Goal: Task Accomplishment & Management: Manage account settings

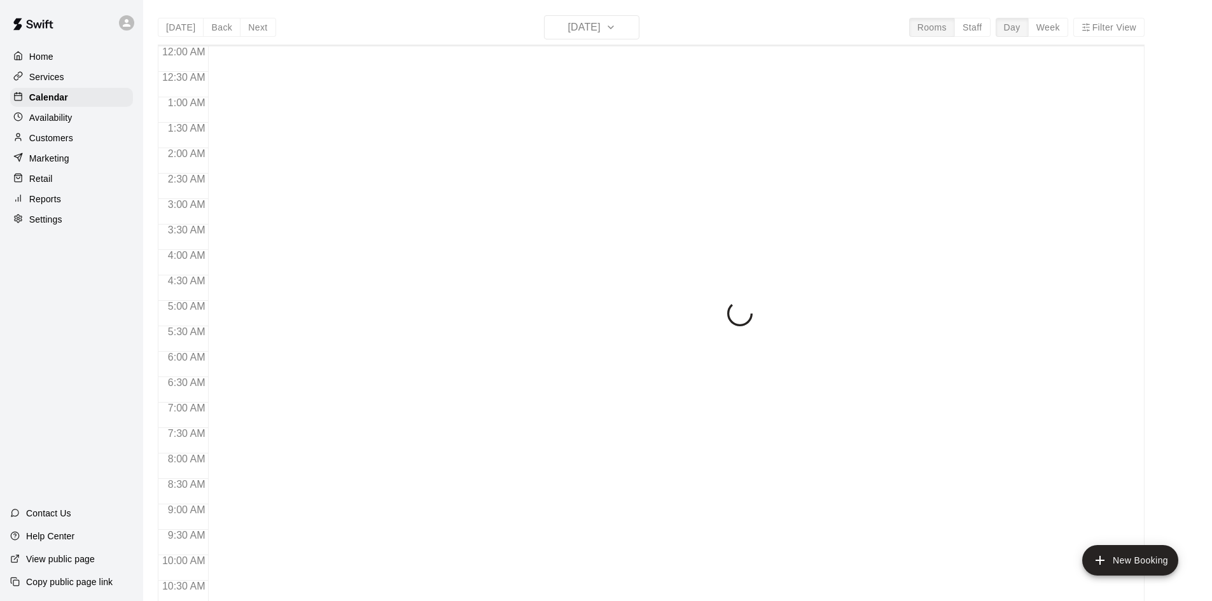
scroll to position [652, 0]
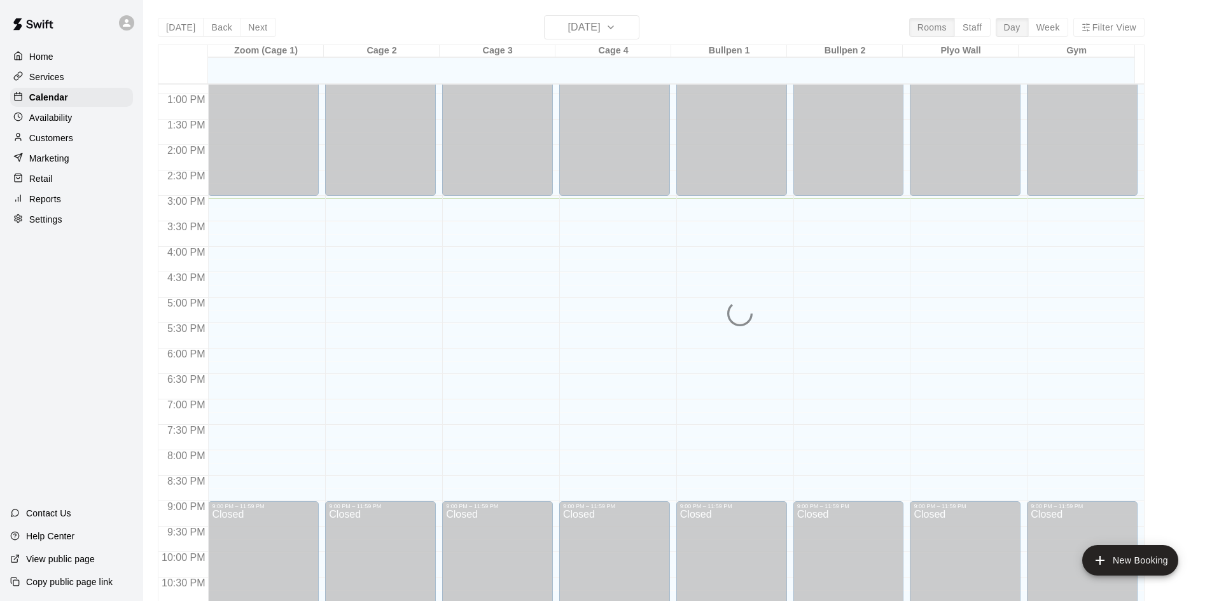
click at [607, 25] on div "[DATE] Back [DATE][DATE] Rooms Staff Day Week Filter View Zoom (Cage 1) 13 Mon …" at bounding box center [651, 315] width 987 height 601
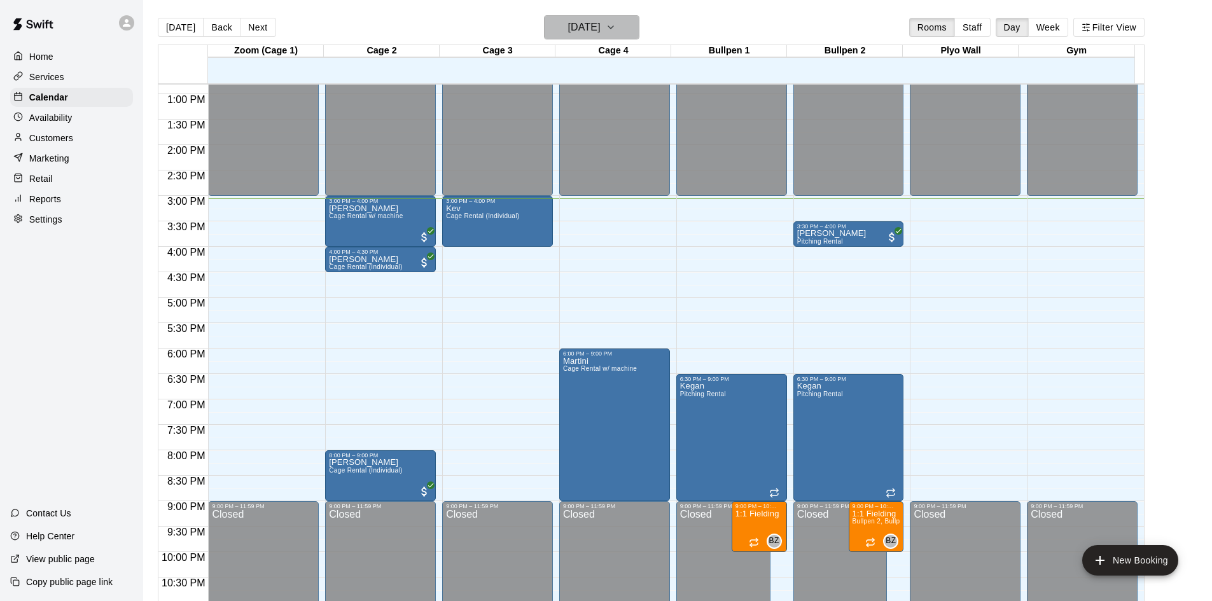
click at [616, 34] on icon "button" at bounding box center [611, 27] width 10 height 15
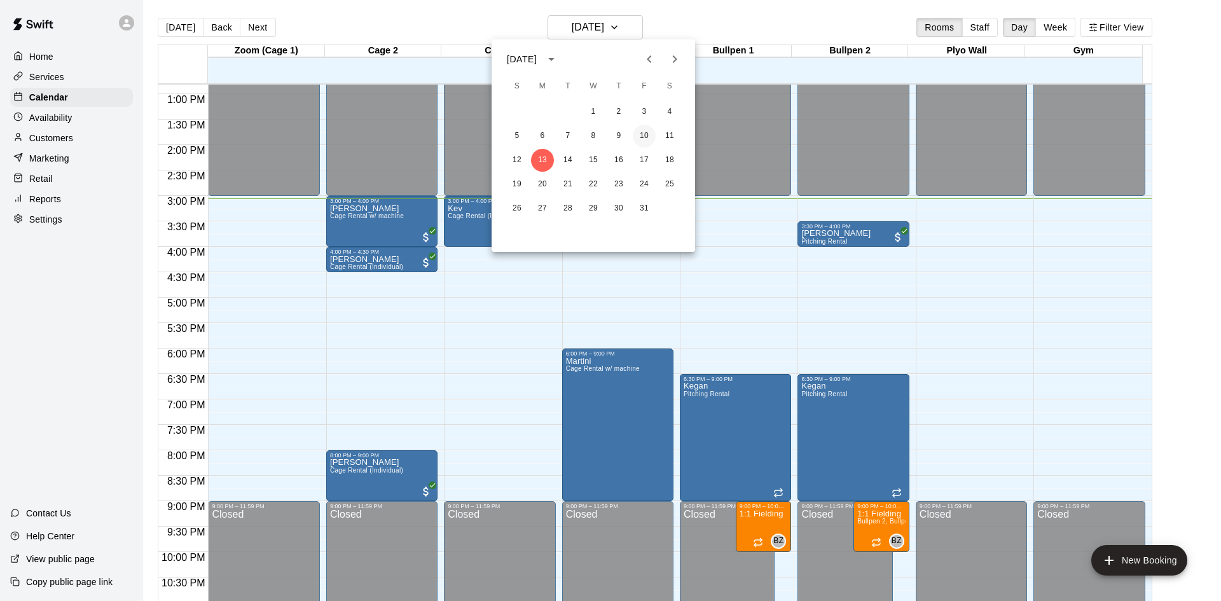
click at [646, 136] on button "10" at bounding box center [644, 136] width 23 height 23
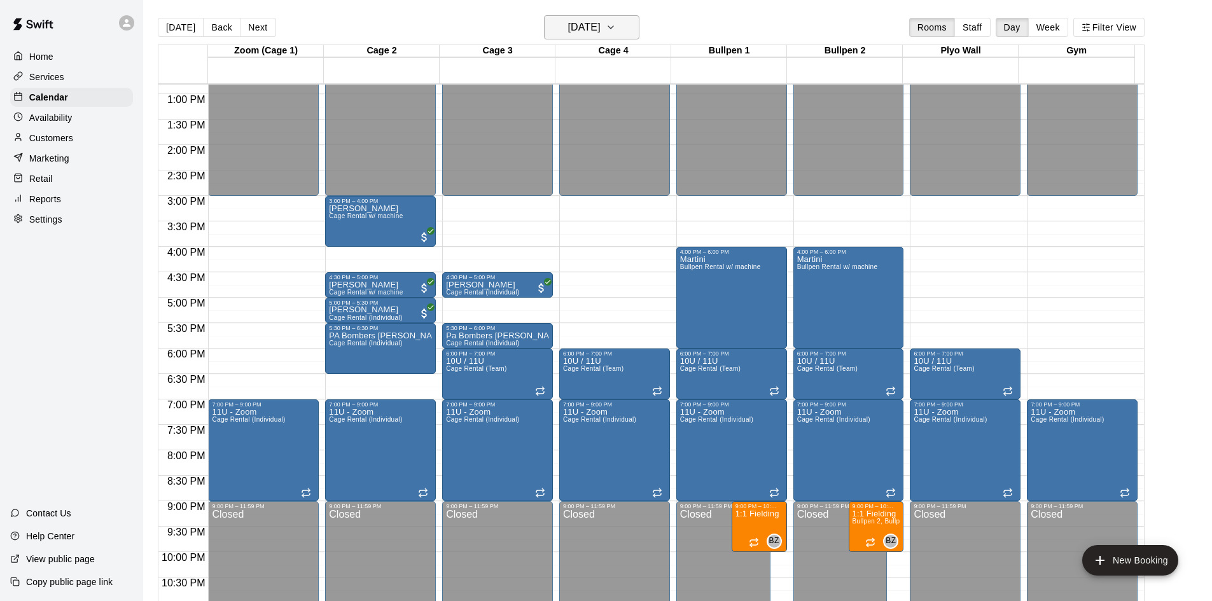
click at [616, 21] on icon "button" at bounding box center [611, 27] width 10 height 15
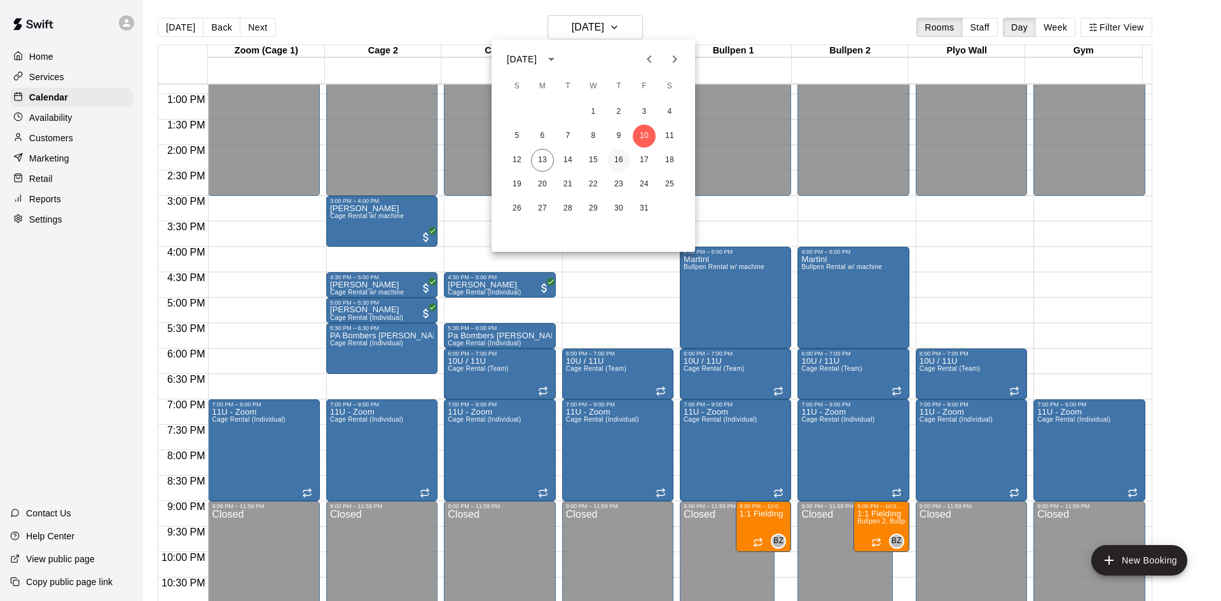
click at [613, 159] on button "16" at bounding box center [619, 160] width 23 height 23
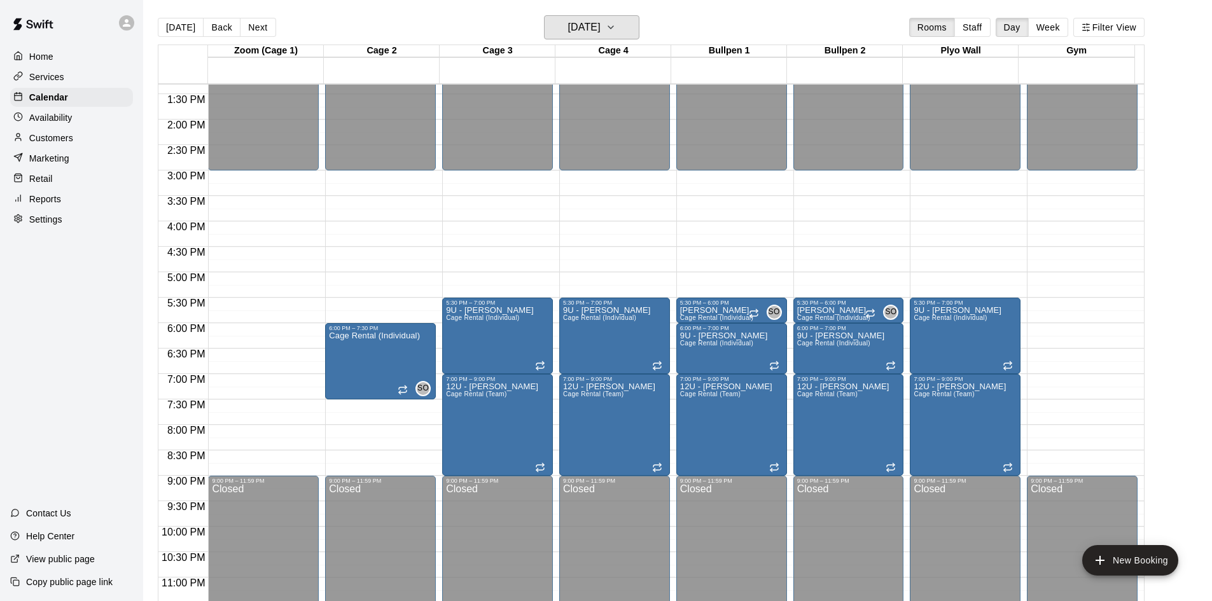
scroll to position [691, 0]
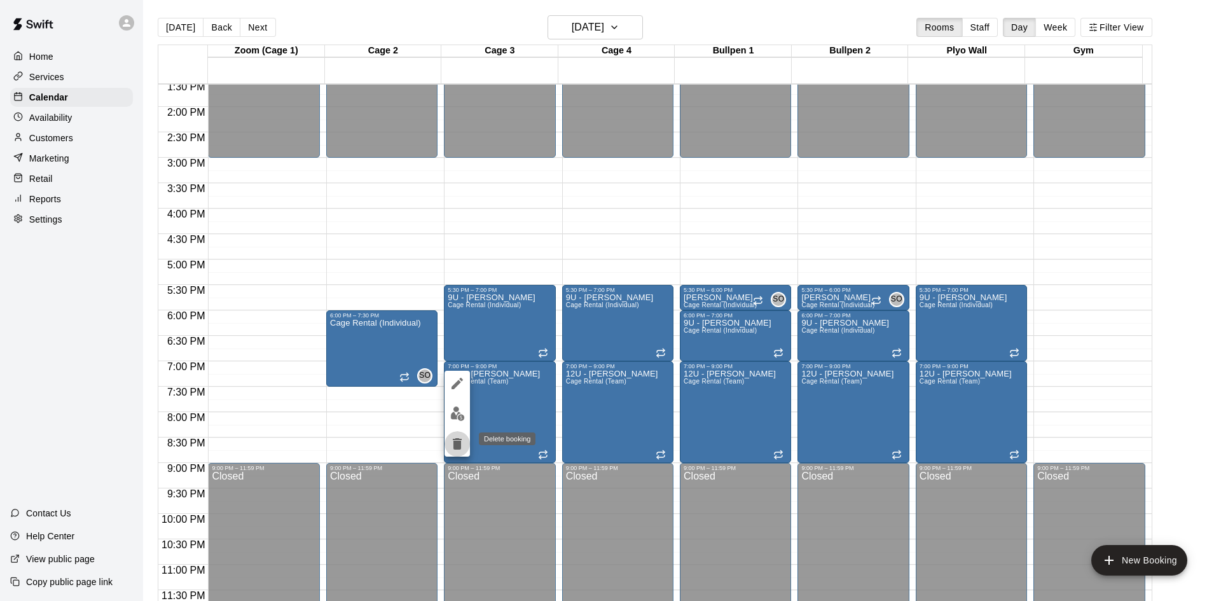
click at [457, 440] on icon "delete" at bounding box center [457, 443] width 9 height 11
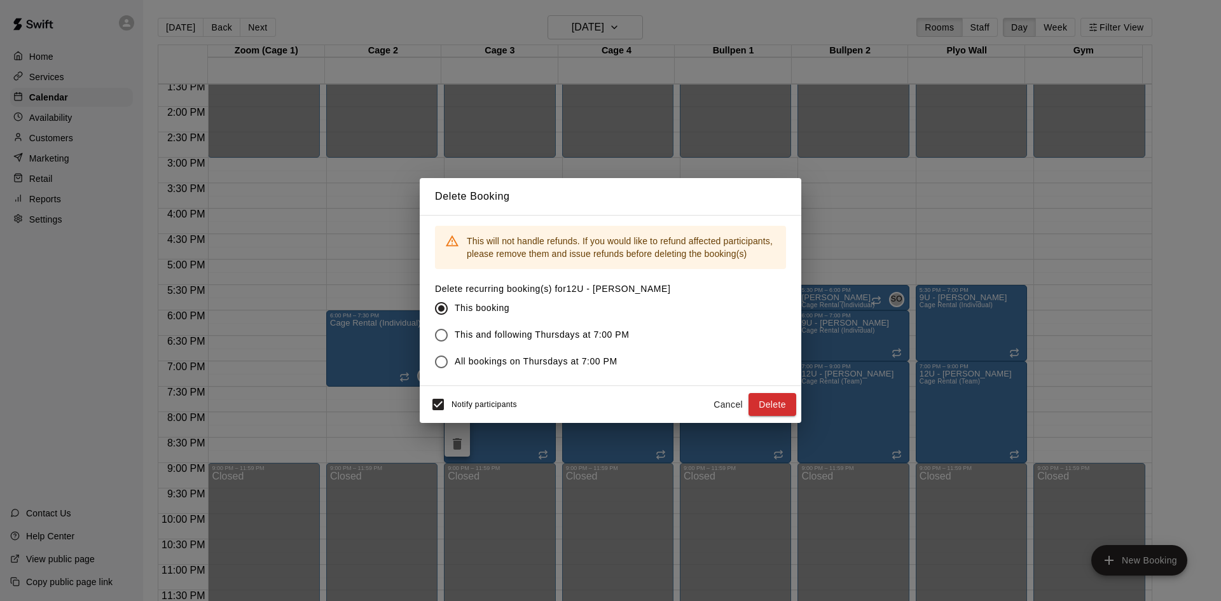
click at [765, 400] on button "Delete" at bounding box center [773, 405] width 48 height 24
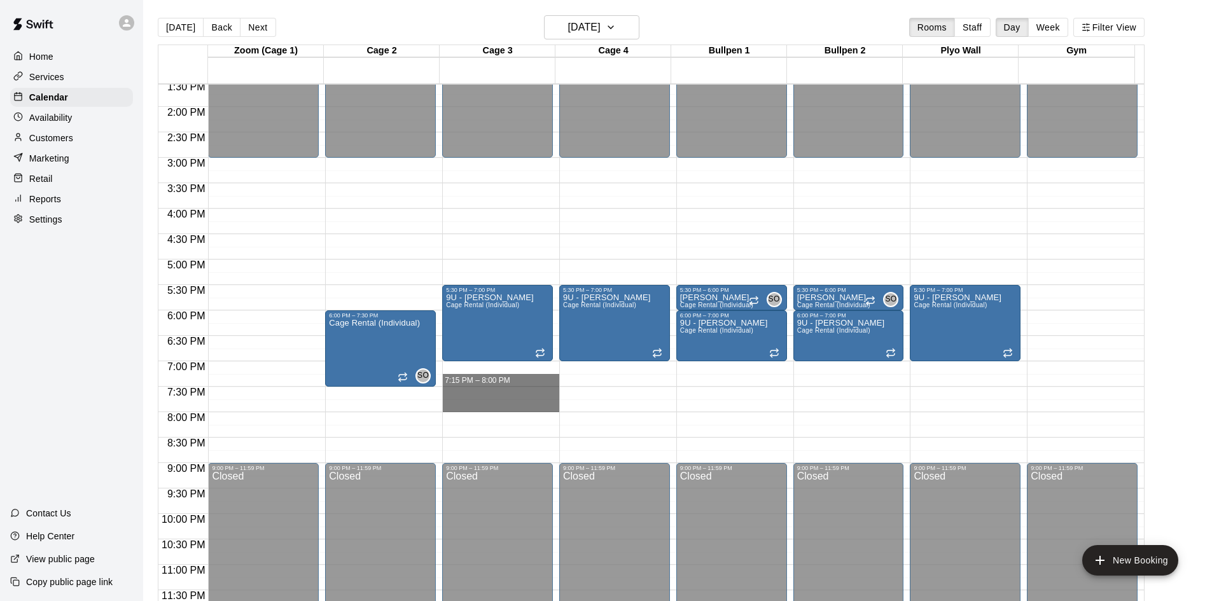
drag, startPoint x: 504, startPoint y: 375, endPoint x: 503, endPoint y: 399, distance: 24.2
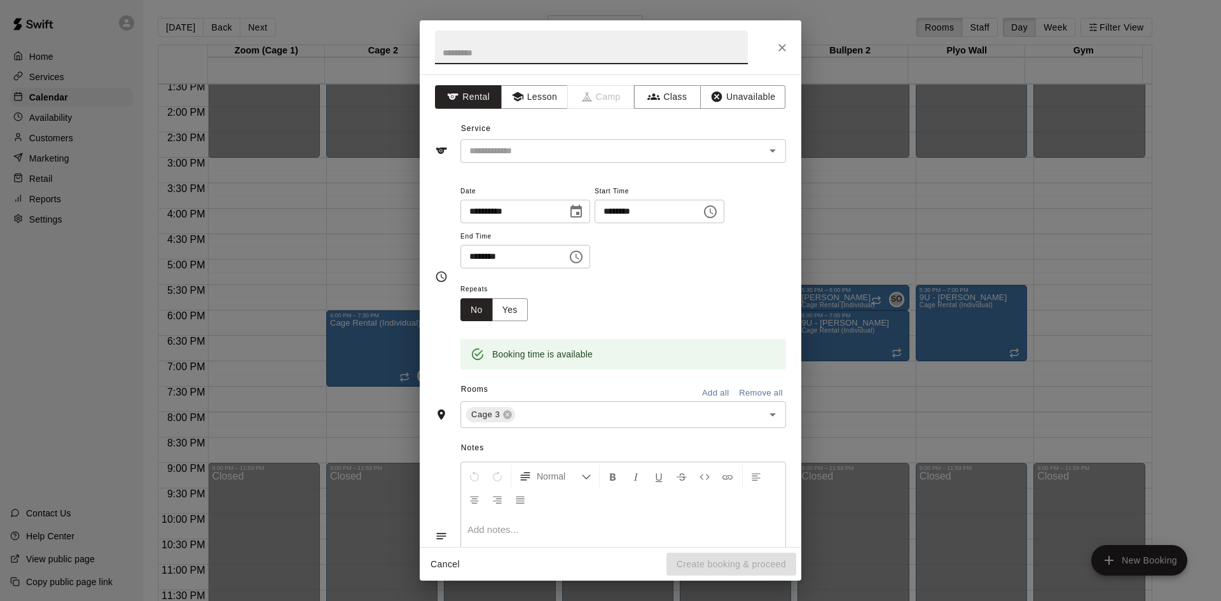
click at [789, 48] on button "Close" at bounding box center [782, 47] width 23 height 23
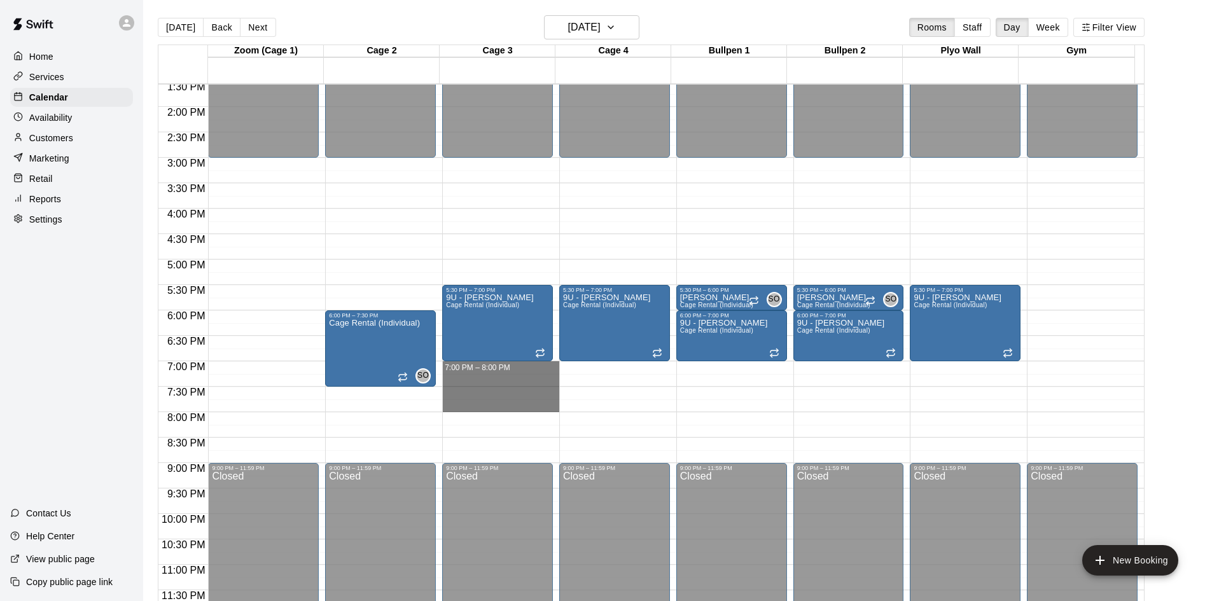
drag, startPoint x: 501, startPoint y: 361, endPoint x: 494, endPoint y: 405, distance: 43.8
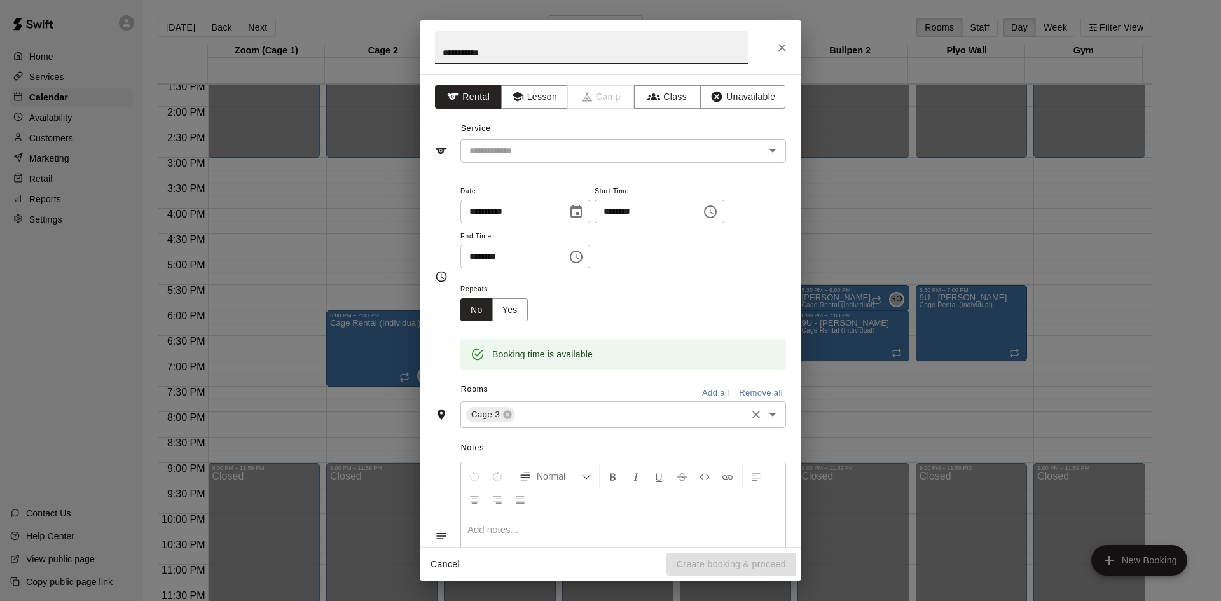
click at [555, 419] on input "text" at bounding box center [631, 415] width 228 height 16
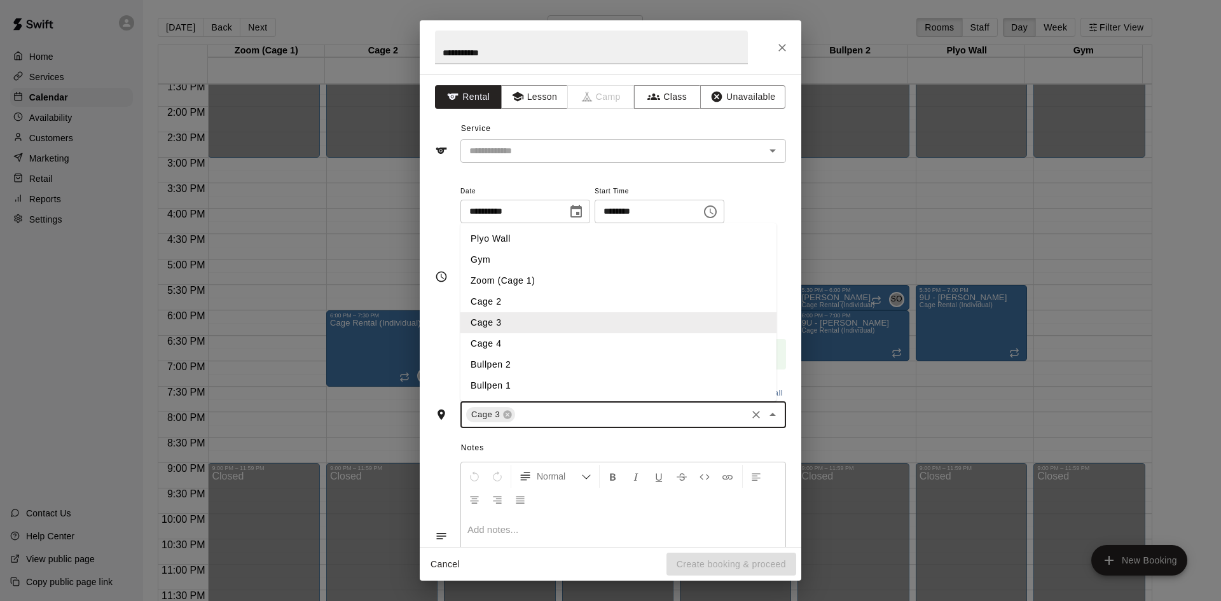
click at [526, 347] on li "Cage 4" at bounding box center [619, 343] width 316 height 21
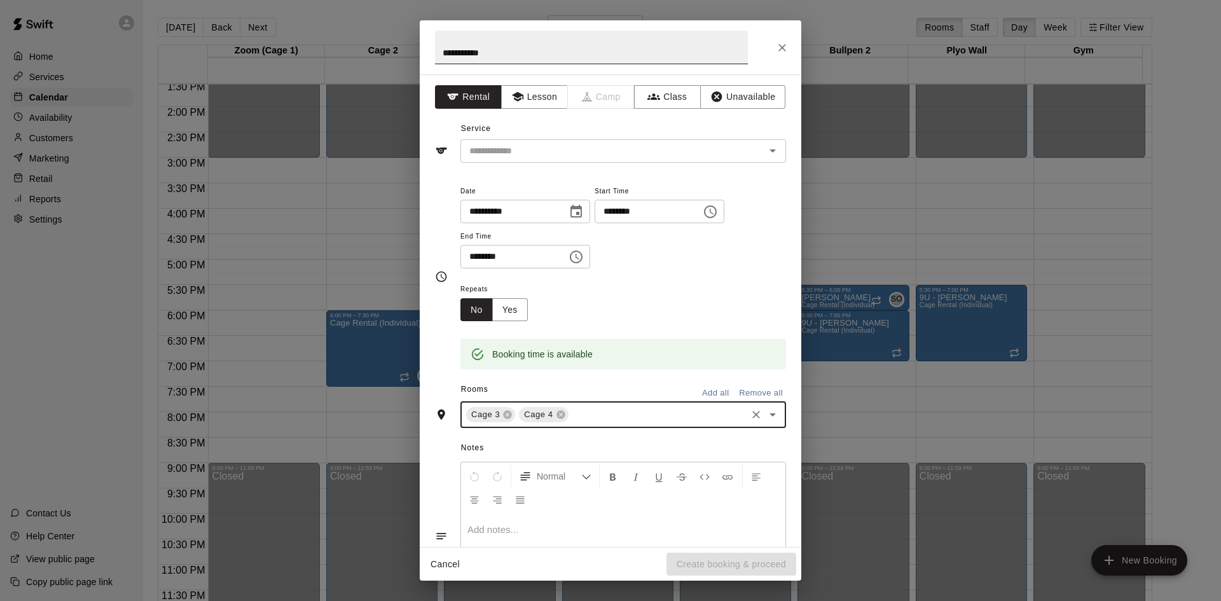
click at [567, 55] on input "**********" at bounding box center [591, 48] width 313 height 34
type input "**********"
drag, startPoint x: 726, startPoint y: 143, endPoint x: 716, endPoint y: 148, distance: 10.5
click at [725, 143] on input "text" at bounding box center [604, 151] width 281 height 16
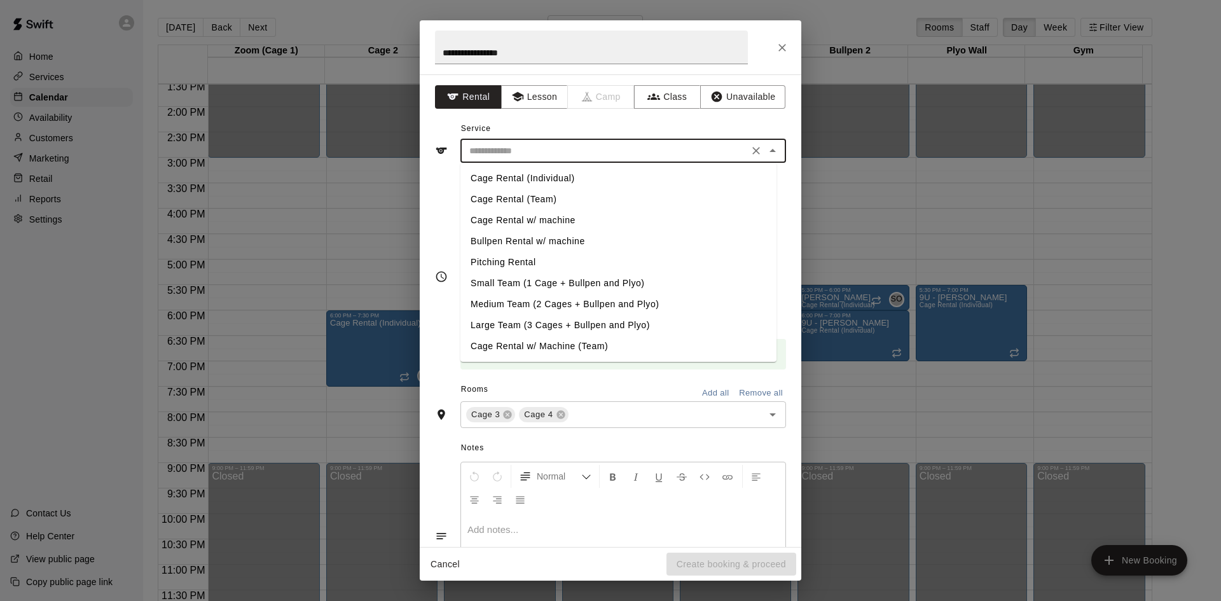
click at [600, 181] on li "Cage Rental (Individual)" at bounding box center [619, 178] width 316 height 21
type input "**********"
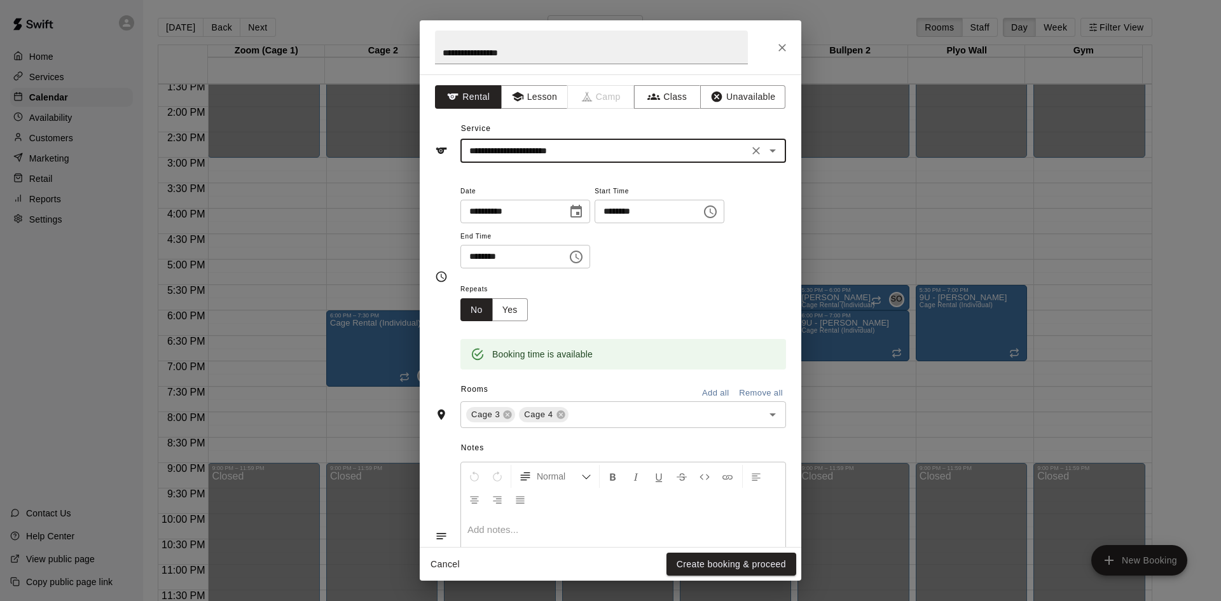
click at [712, 567] on button "Create booking & proceed" at bounding box center [732, 565] width 130 height 24
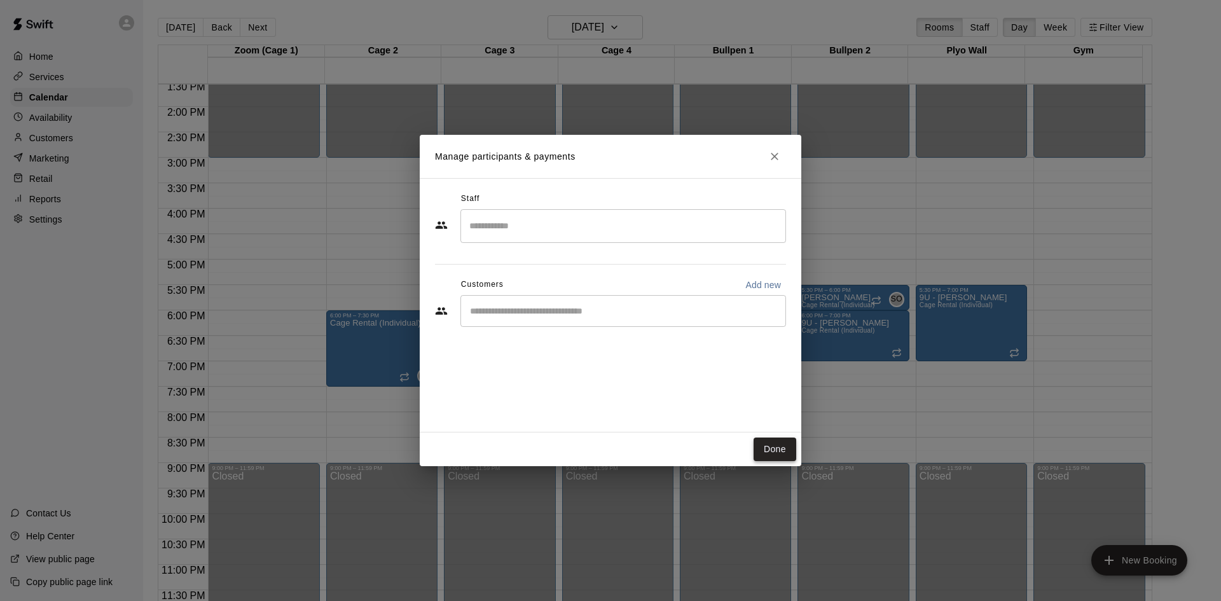
click at [765, 447] on button "Done" at bounding box center [775, 450] width 43 height 24
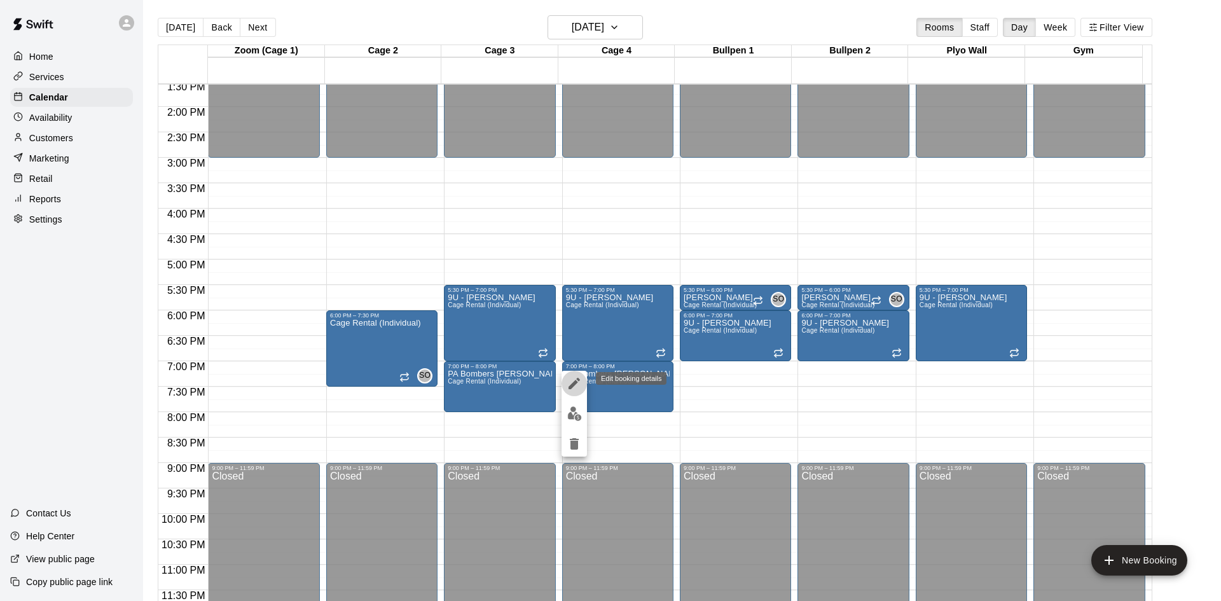
click at [566, 379] on button "edit" at bounding box center [574, 383] width 25 height 25
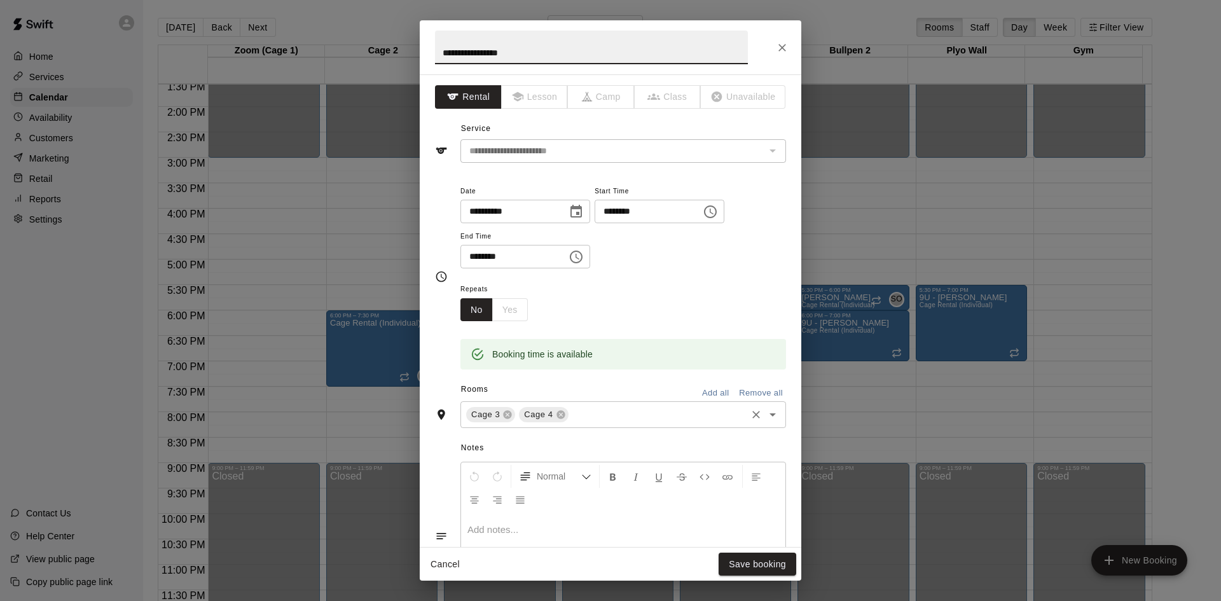
click at [582, 416] on input "text" at bounding box center [658, 415] width 174 height 16
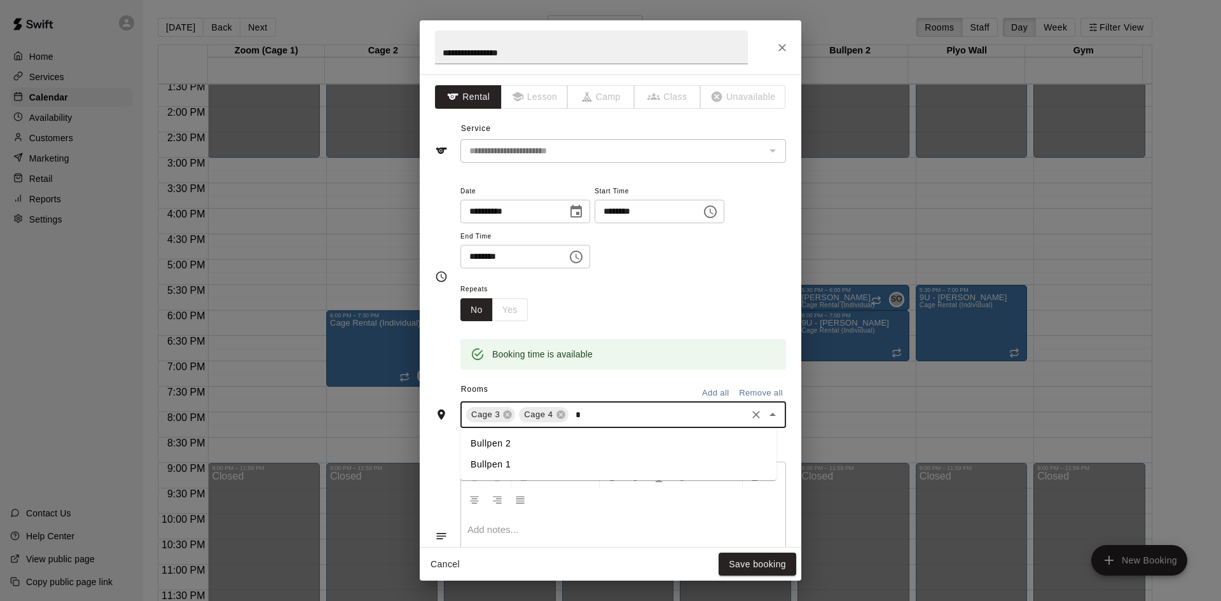
type input "**"
click at [518, 450] on li "Bullpen 2" at bounding box center [619, 443] width 316 height 21
type input "***"
click at [500, 457] on li "Bullpen 1" at bounding box center [619, 464] width 316 height 21
click at [767, 565] on button "Save booking" at bounding box center [758, 565] width 78 height 24
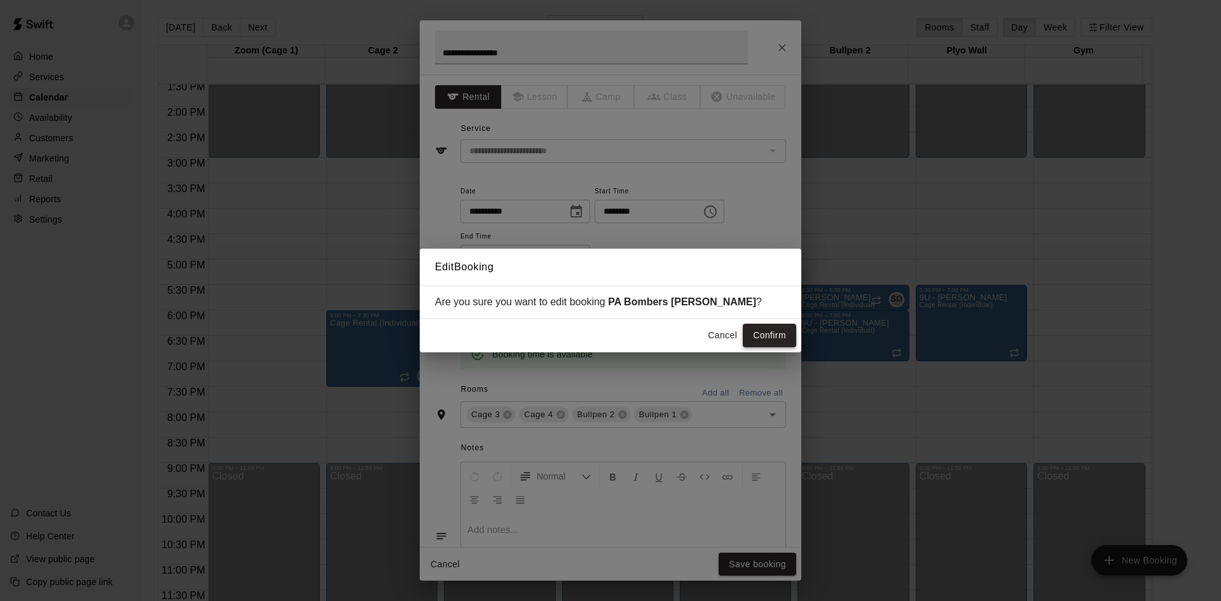
click at [784, 326] on button "Confirm" at bounding box center [769, 336] width 53 height 24
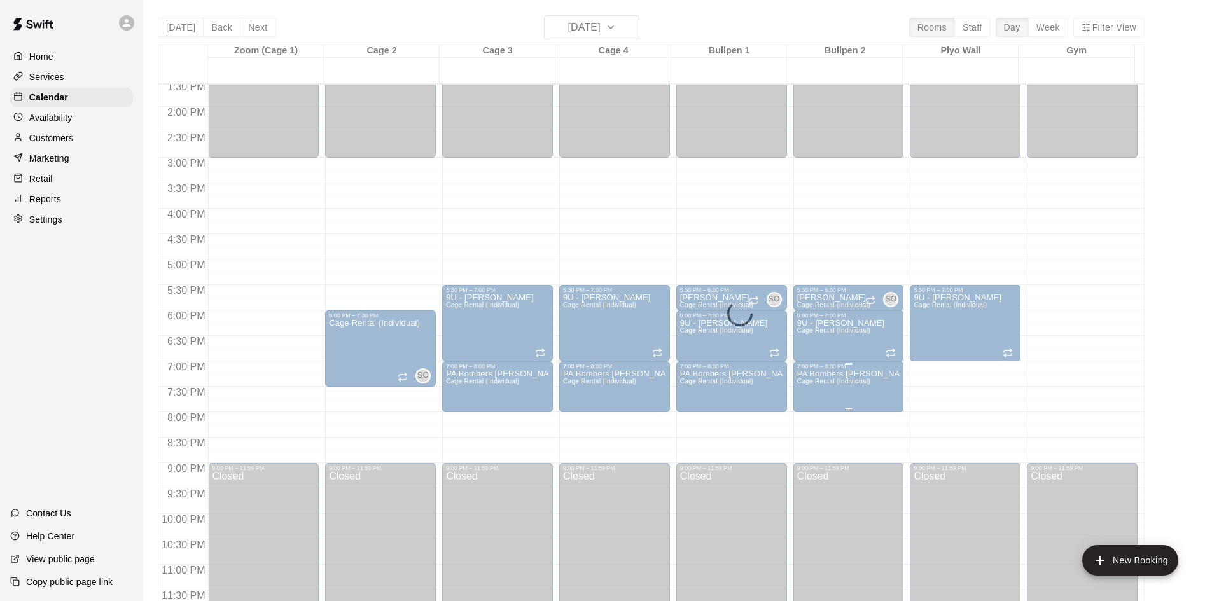
click at [844, 369] on div "7:00 PM – 8:00 PM" at bounding box center [848, 366] width 103 height 6
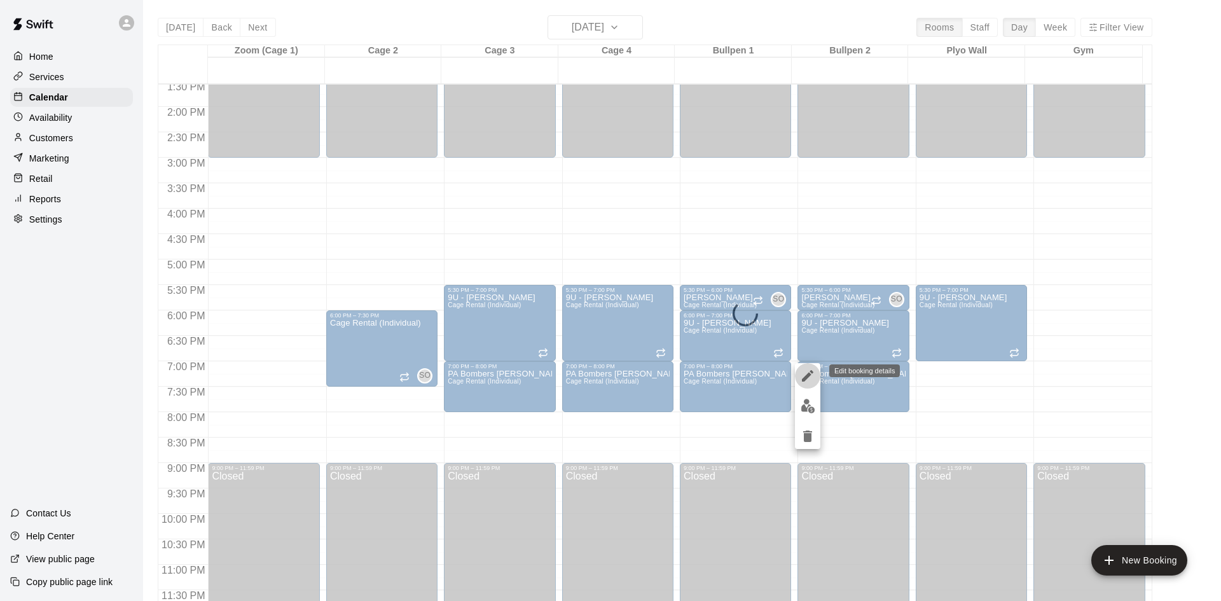
click at [810, 374] on icon "edit" at bounding box center [807, 375] width 15 height 15
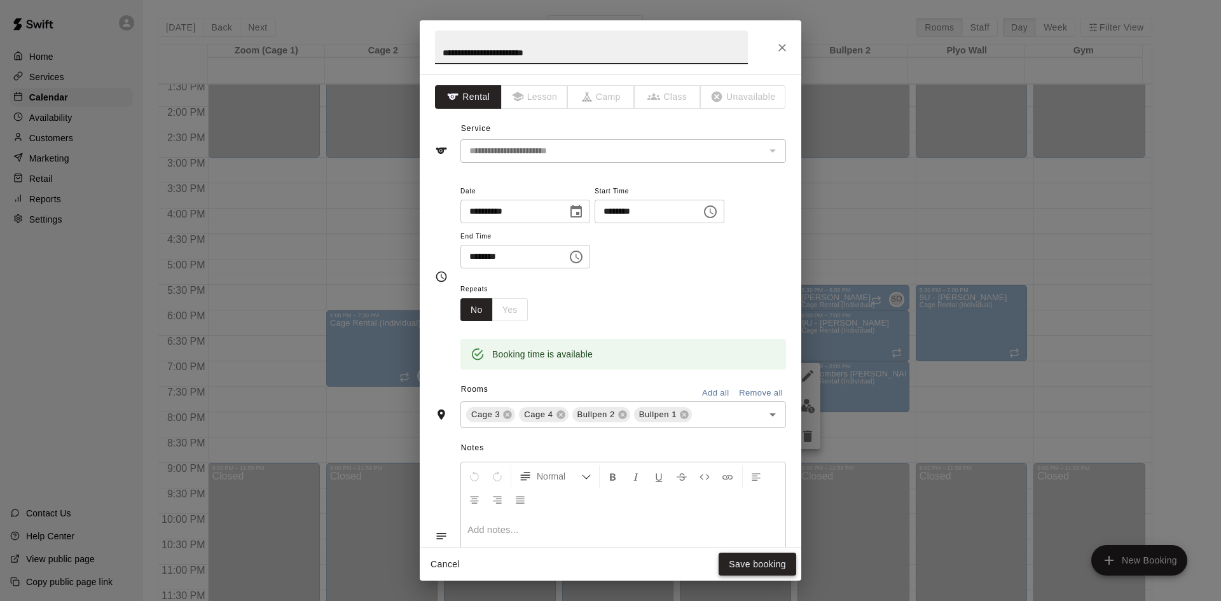
type input "**********"
click at [763, 560] on button "Save booking" at bounding box center [758, 565] width 78 height 24
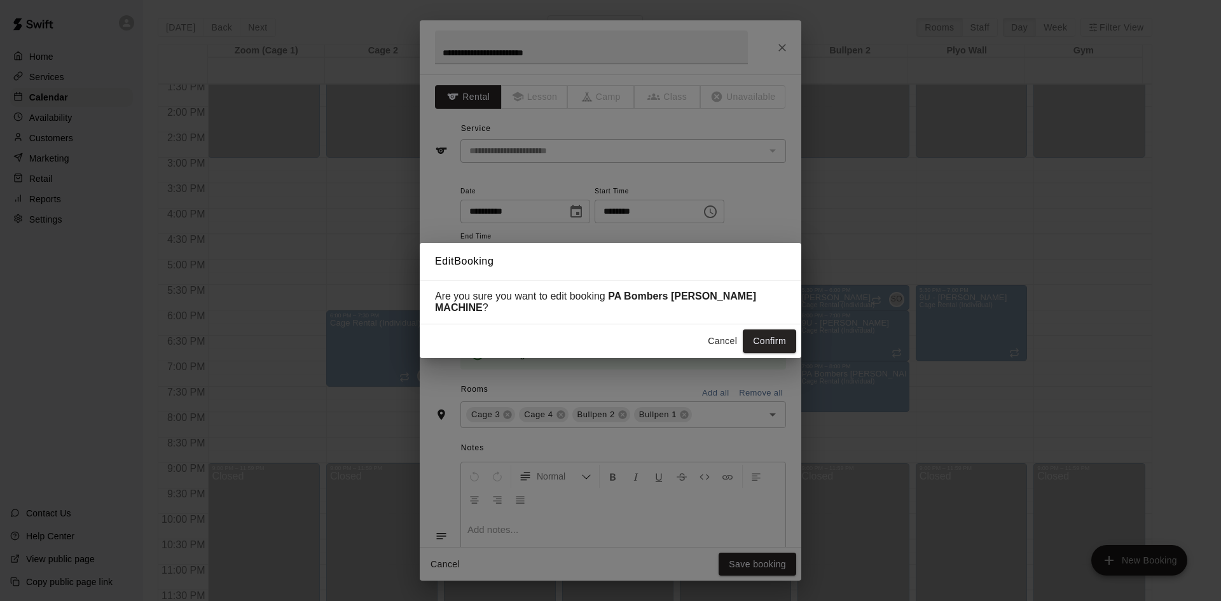
click at [754, 334] on button "Confirm" at bounding box center [769, 342] width 53 height 24
